Goal: Find specific page/section: Find specific page/section

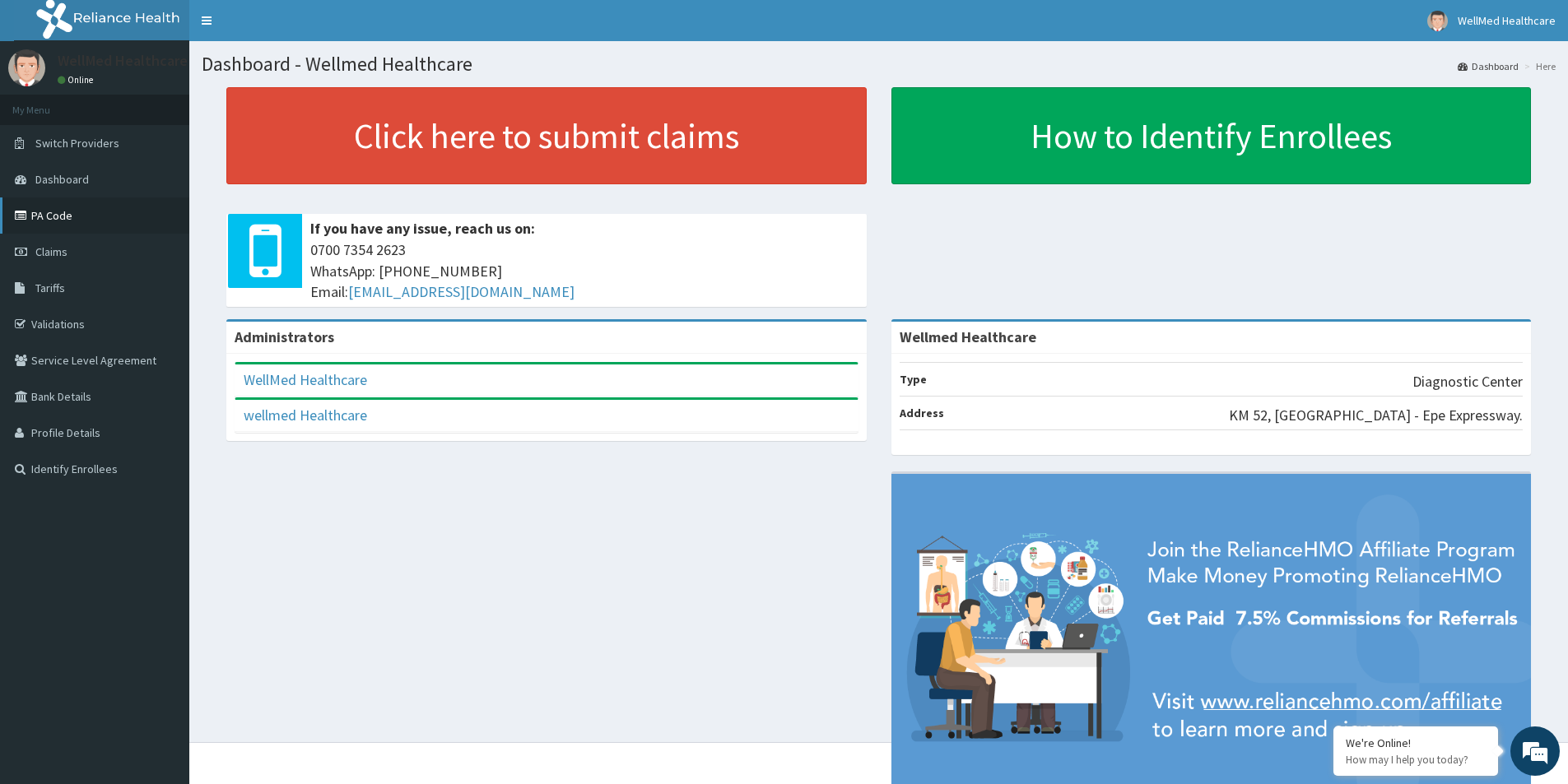
click at [53, 219] on link "PA Code" at bounding box center [94, 215] width 190 height 36
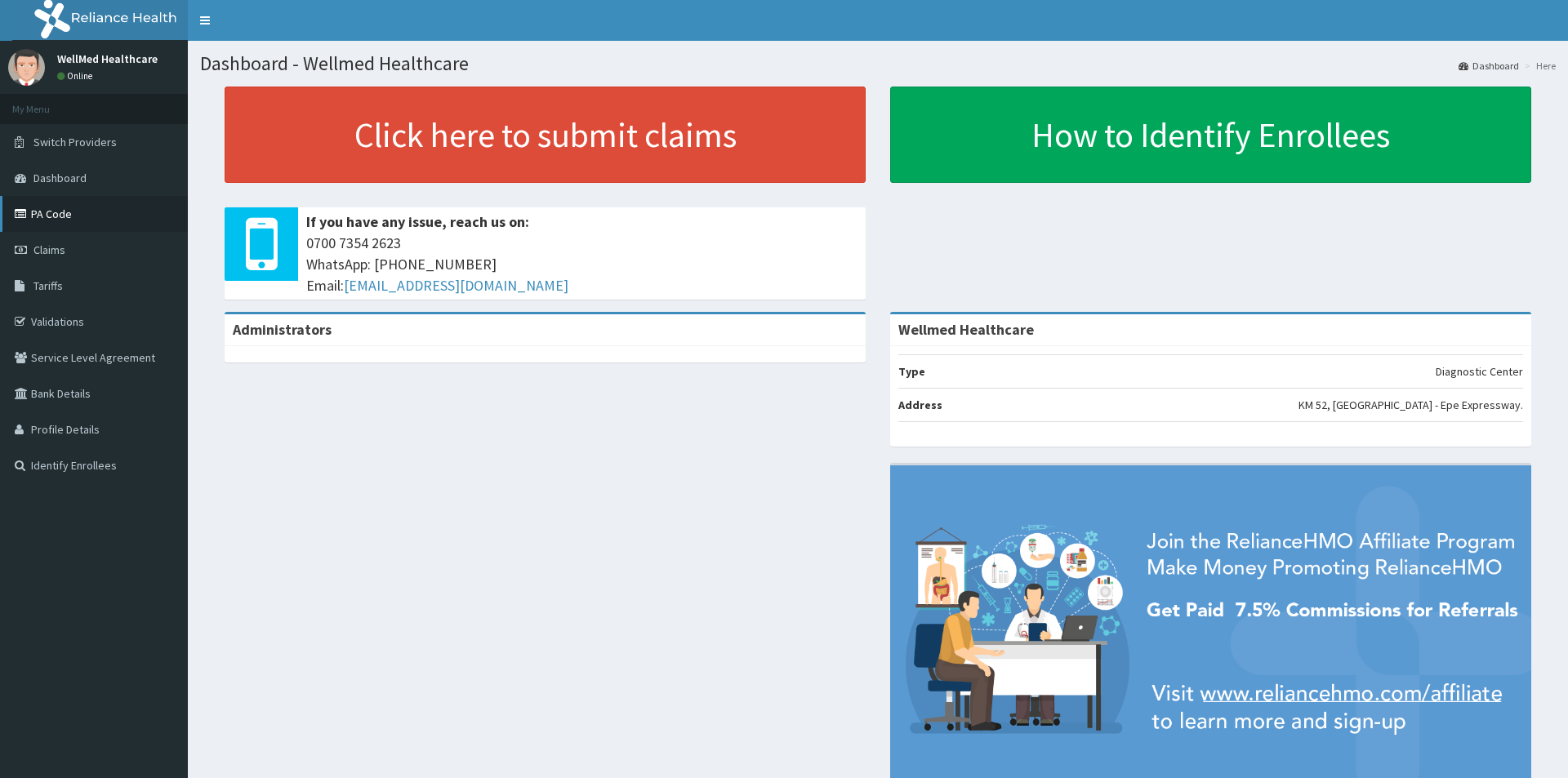
click at [62, 214] on link "PA Code" at bounding box center [94, 213] width 188 height 36
